Goal: Subscribe to service/newsletter

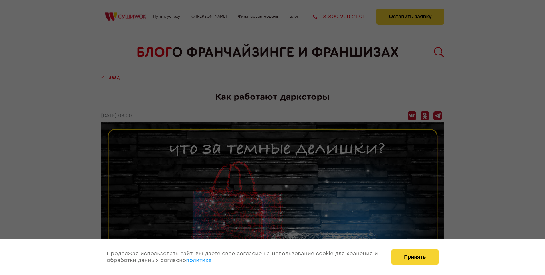
scroll to position [841, 0]
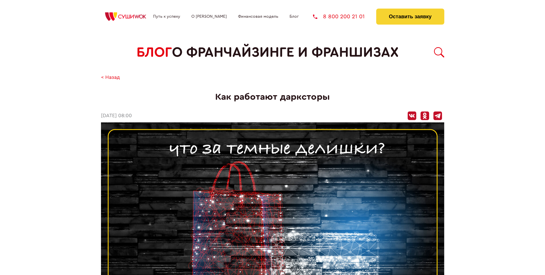
scroll to position [841, 0]
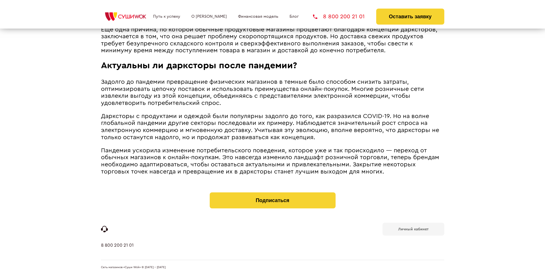
click at [413, 229] on b "Личный кабинет" at bounding box center [414, 230] width 30 height 4
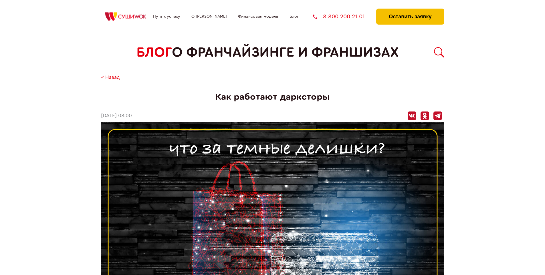
click at [410, 10] on button "Оставить заявку" at bounding box center [410, 17] width 68 height 16
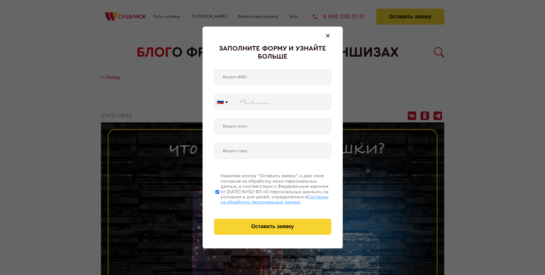
click at [265, 199] on span "Согласии на обработку персональных данных" at bounding box center [275, 200] width 108 height 10
click at [219, 199] on input "Нажимая кнопку “Оставить заявку”, я даю свое согласие на обработку моих персона…" at bounding box center [218, 192] width 4 height 46
checkbox input "false"
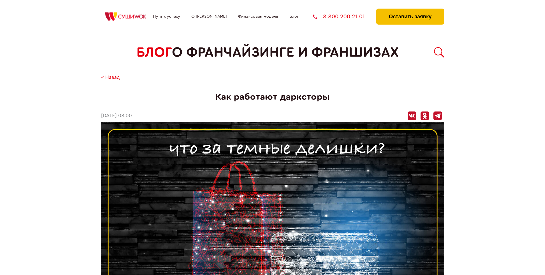
click at [410, 10] on button "Оставить заявку" at bounding box center [410, 17] width 68 height 16
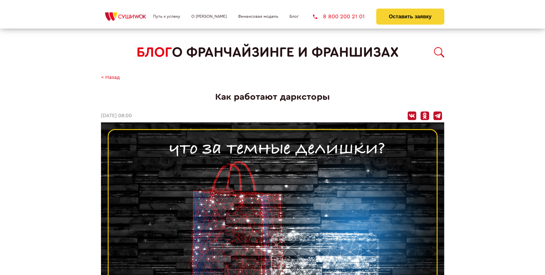
scroll to position [841, 0]
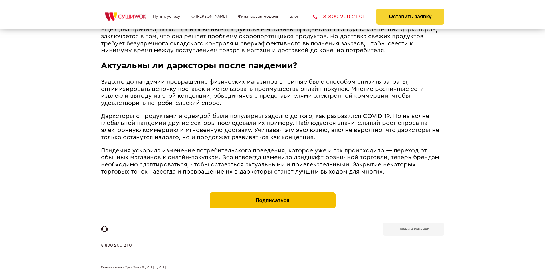
click at [273, 194] on button "Подписаться" at bounding box center [273, 201] width 126 height 16
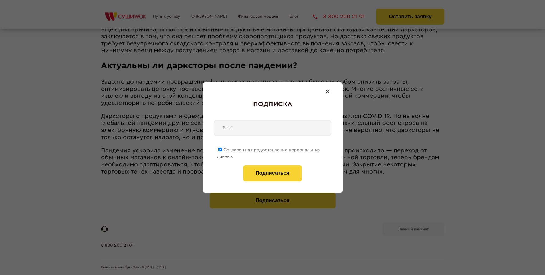
click at [269, 149] on span "Согласен на предоставление персональных данных" at bounding box center [269, 153] width 104 height 11
click at [222, 149] on input "Согласен на предоставление персональных данных" at bounding box center [220, 150] width 4 height 4
checkbox input "false"
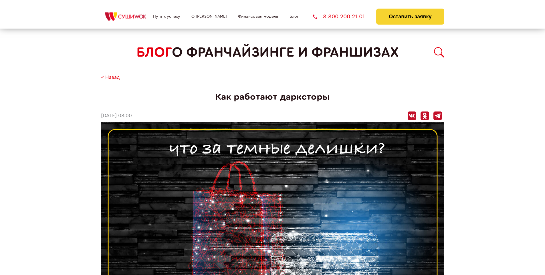
scroll to position [841, 0]
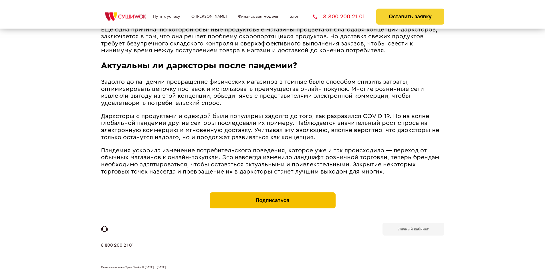
click at [273, 194] on button "Подписаться" at bounding box center [273, 201] width 126 height 16
